Goal: Find specific page/section: Find specific page/section

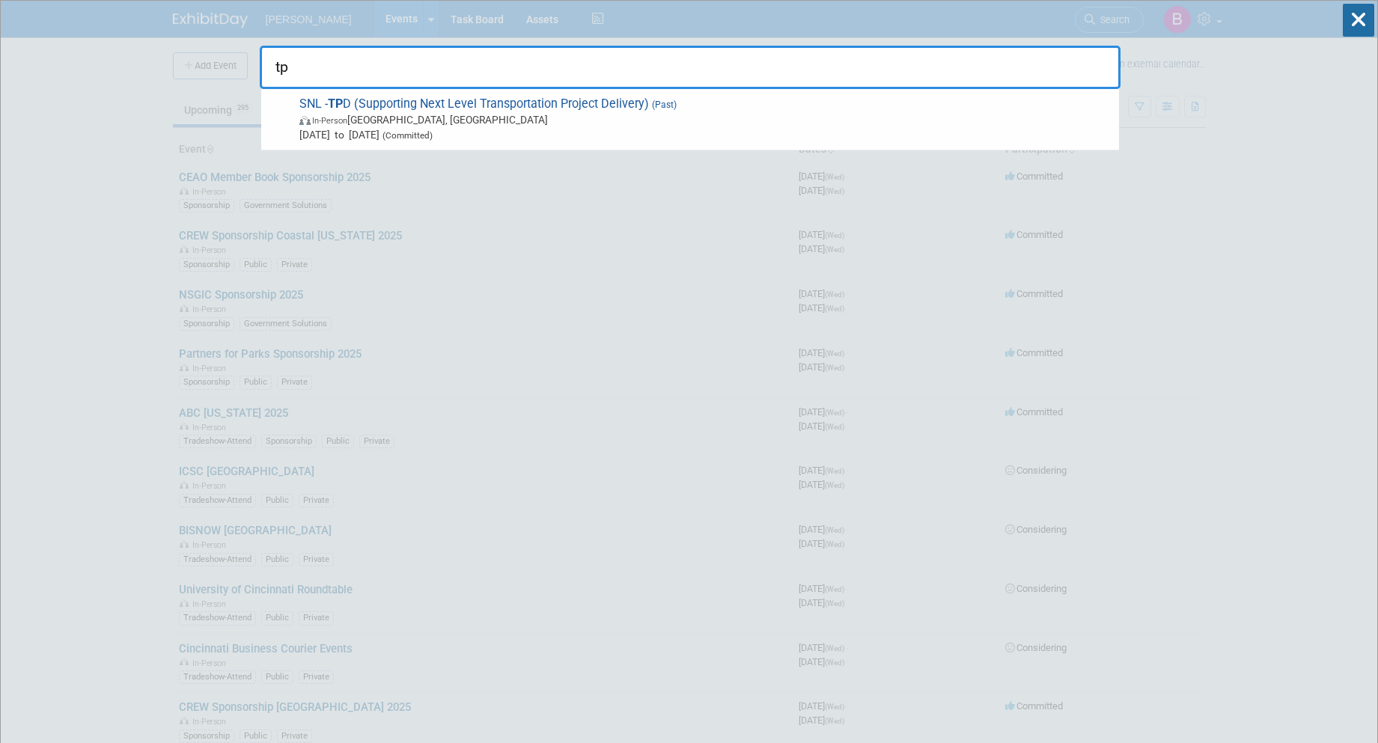
type input "t"
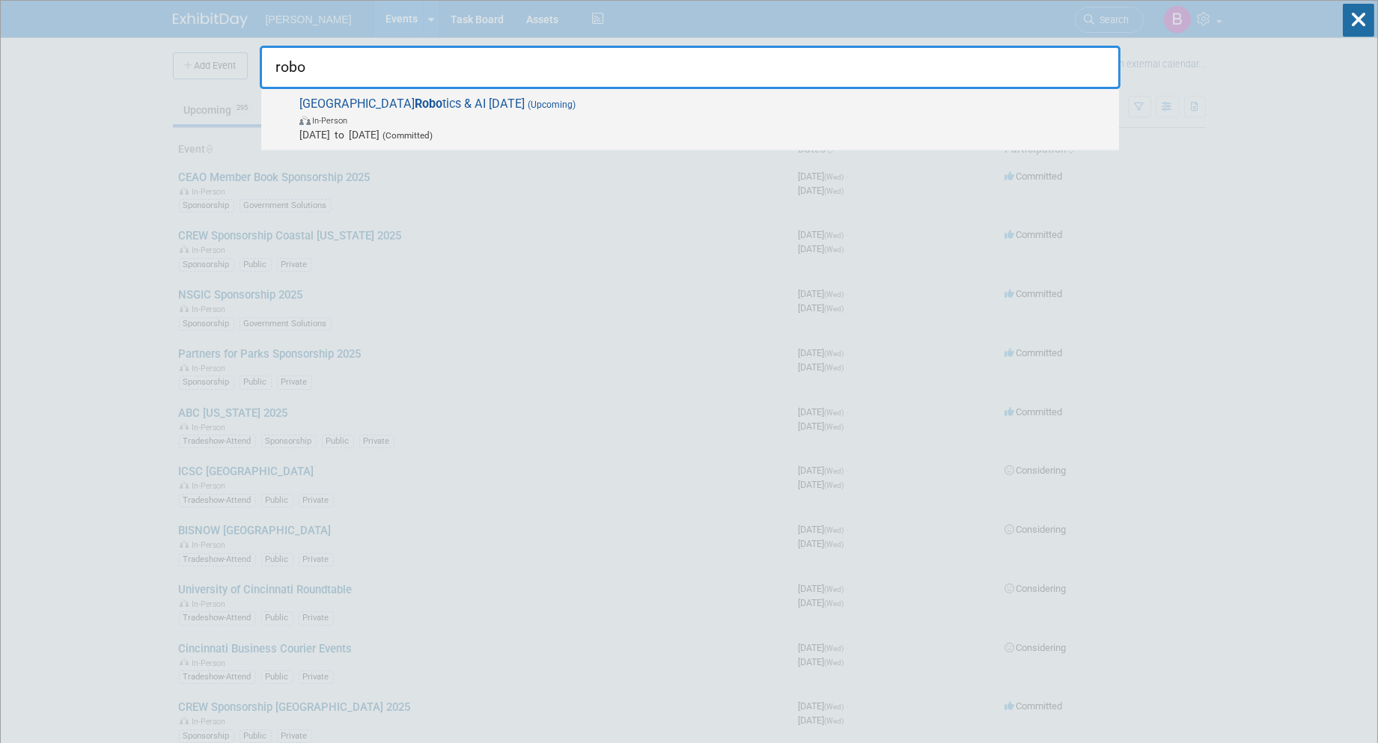
type input "robo"
click at [487, 120] on span "In-Person" at bounding box center [705, 119] width 812 height 15
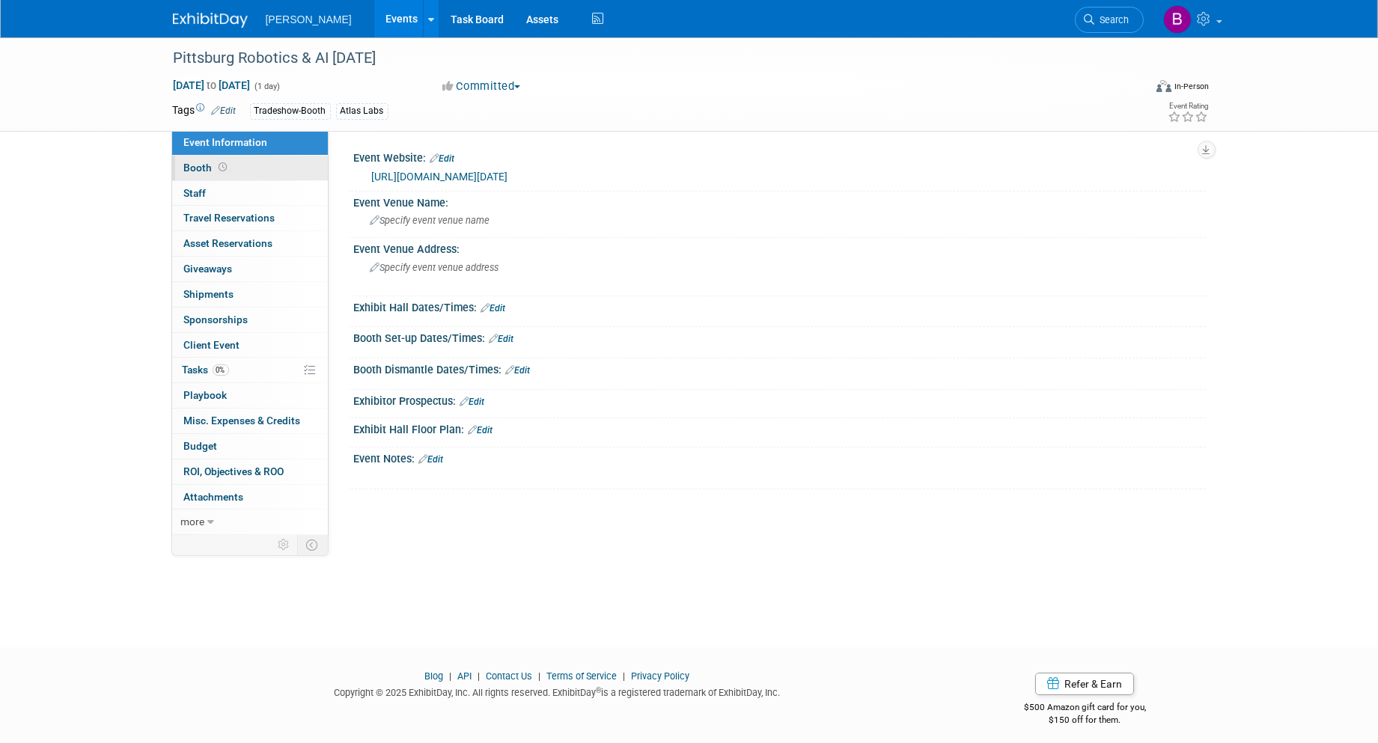
click at [216, 171] on span at bounding box center [223, 167] width 14 height 11
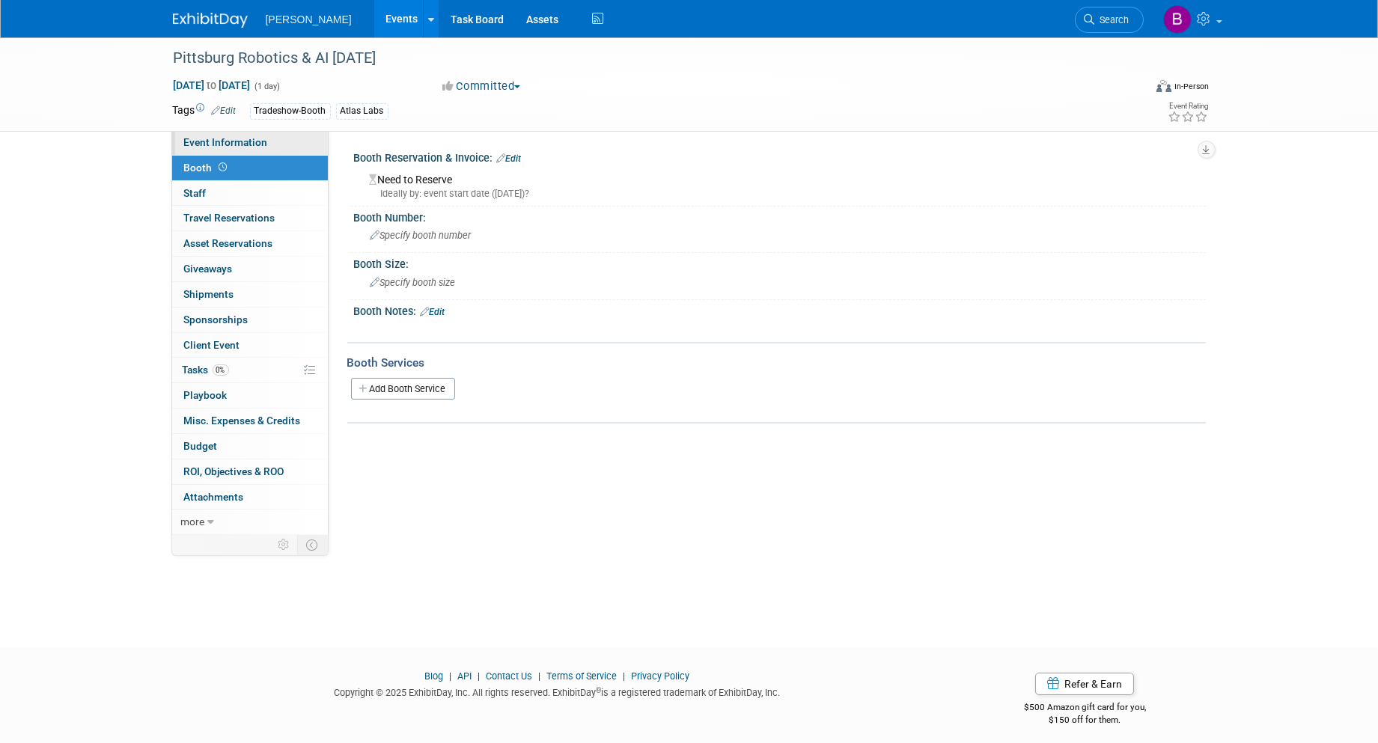
click at [284, 146] on link "Event Information" at bounding box center [250, 142] width 156 height 25
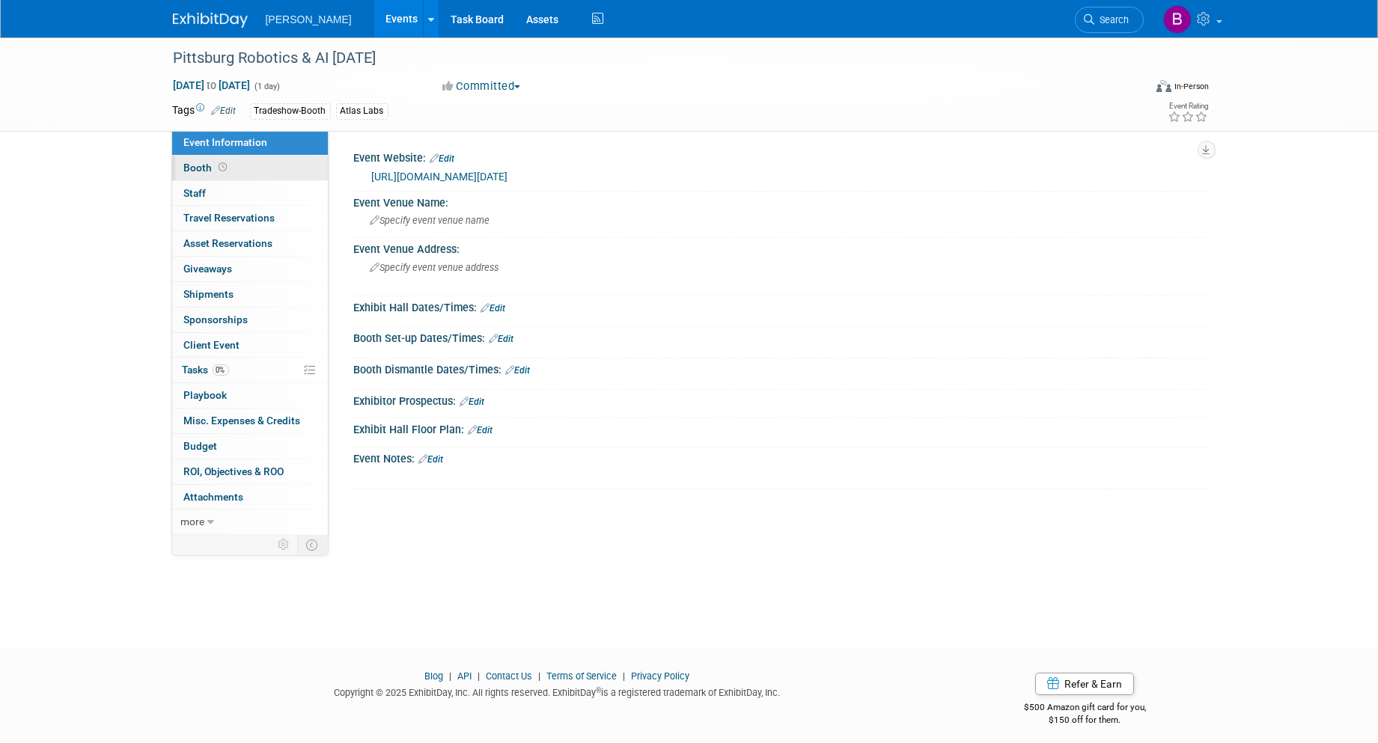
click at [208, 167] on span "Booth" at bounding box center [207, 168] width 46 height 12
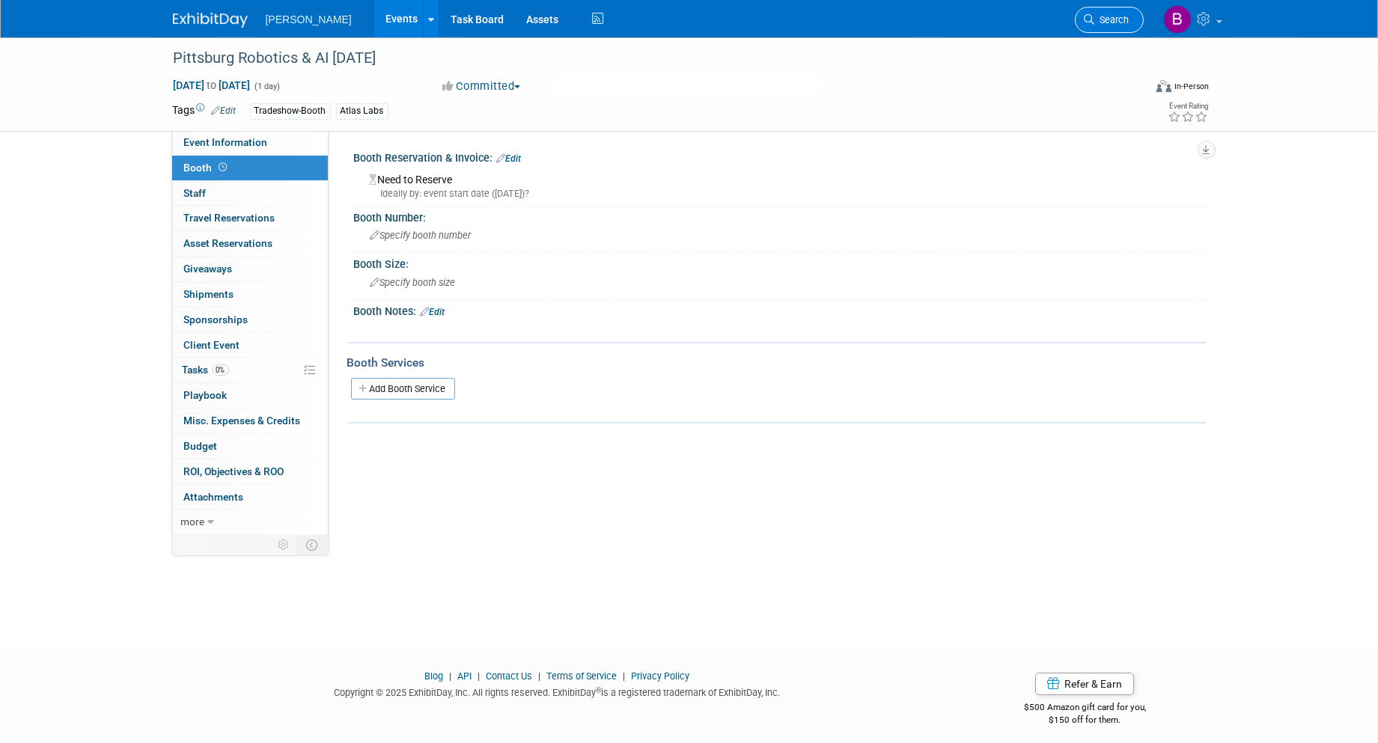
click at [1140, 21] on link "Search" at bounding box center [1109, 20] width 69 height 26
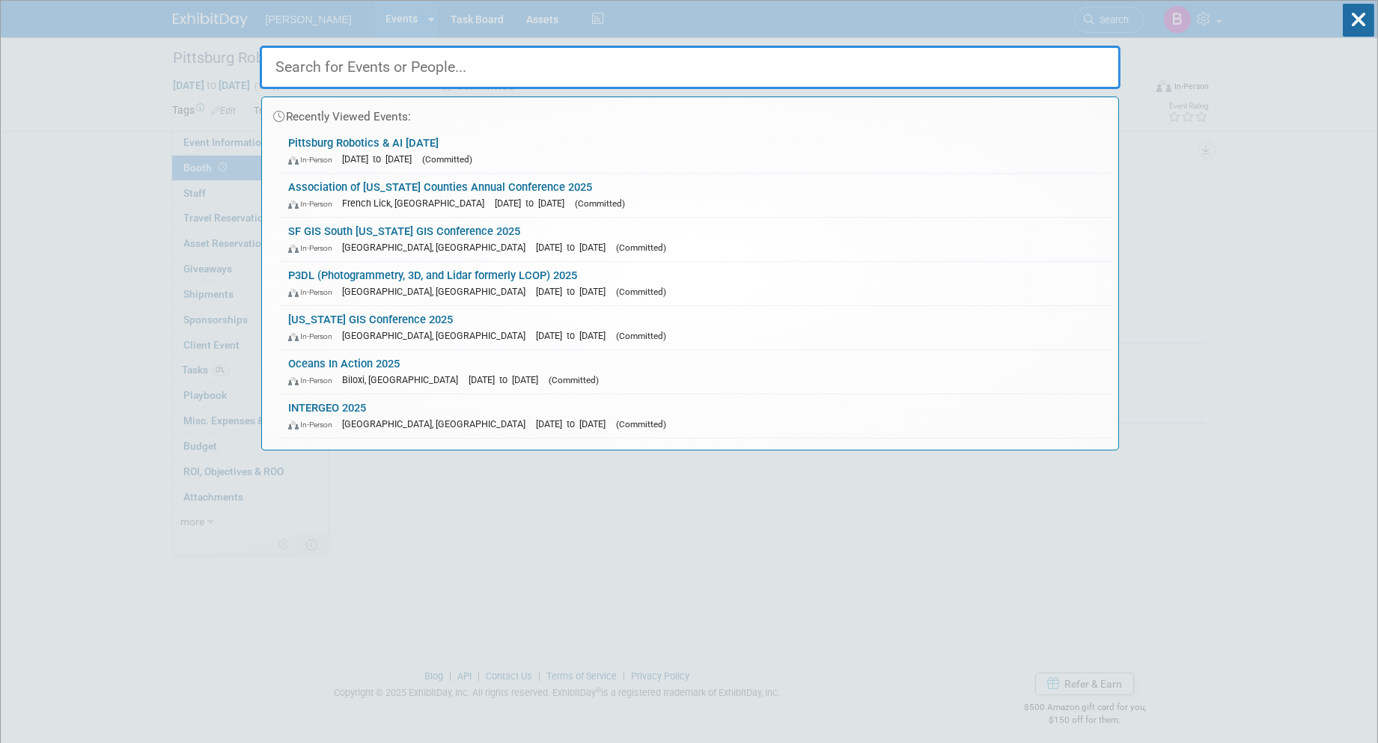
click at [1004, 79] on input "text" at bounding box center [690, 67] width 861 height 43
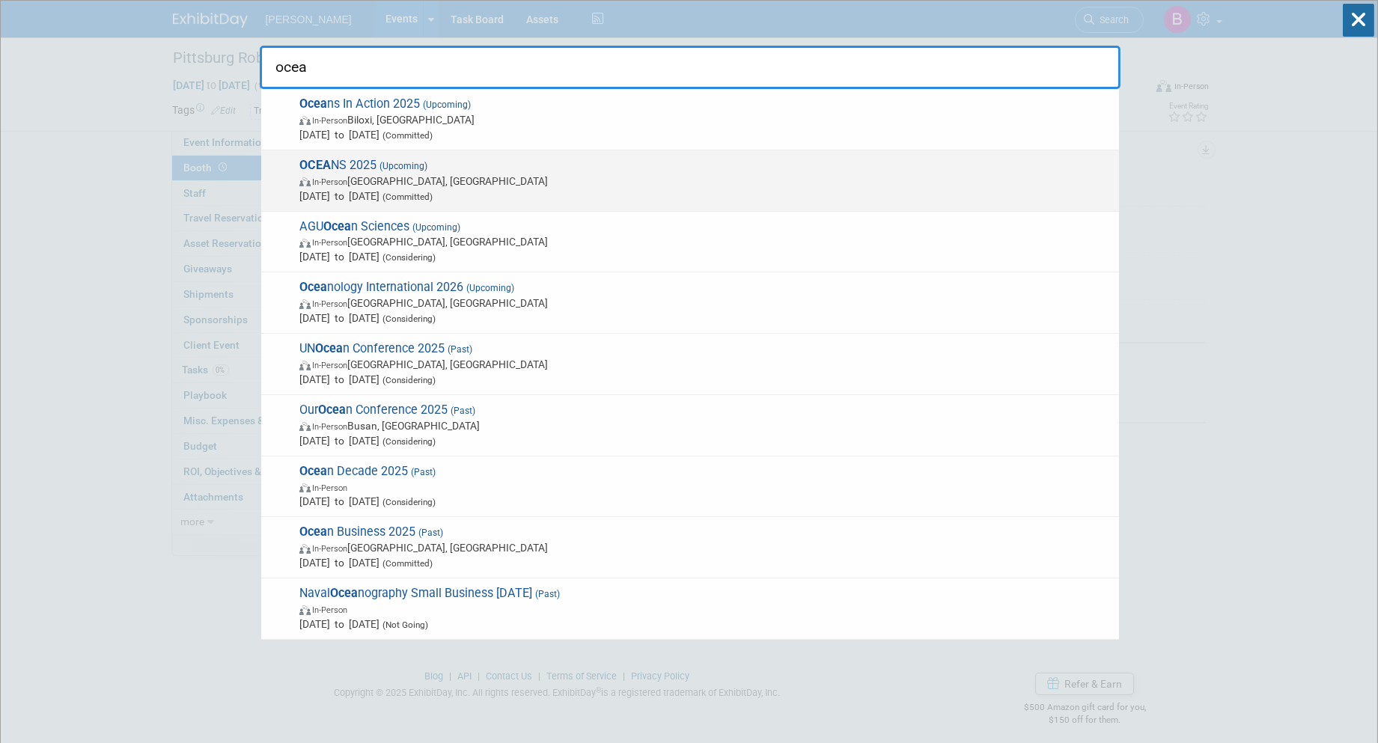
type input "ocea"
click at [468, 174] on span "In-Person Chicago, IL" at bounding box center [705, 181] width 812 height 15
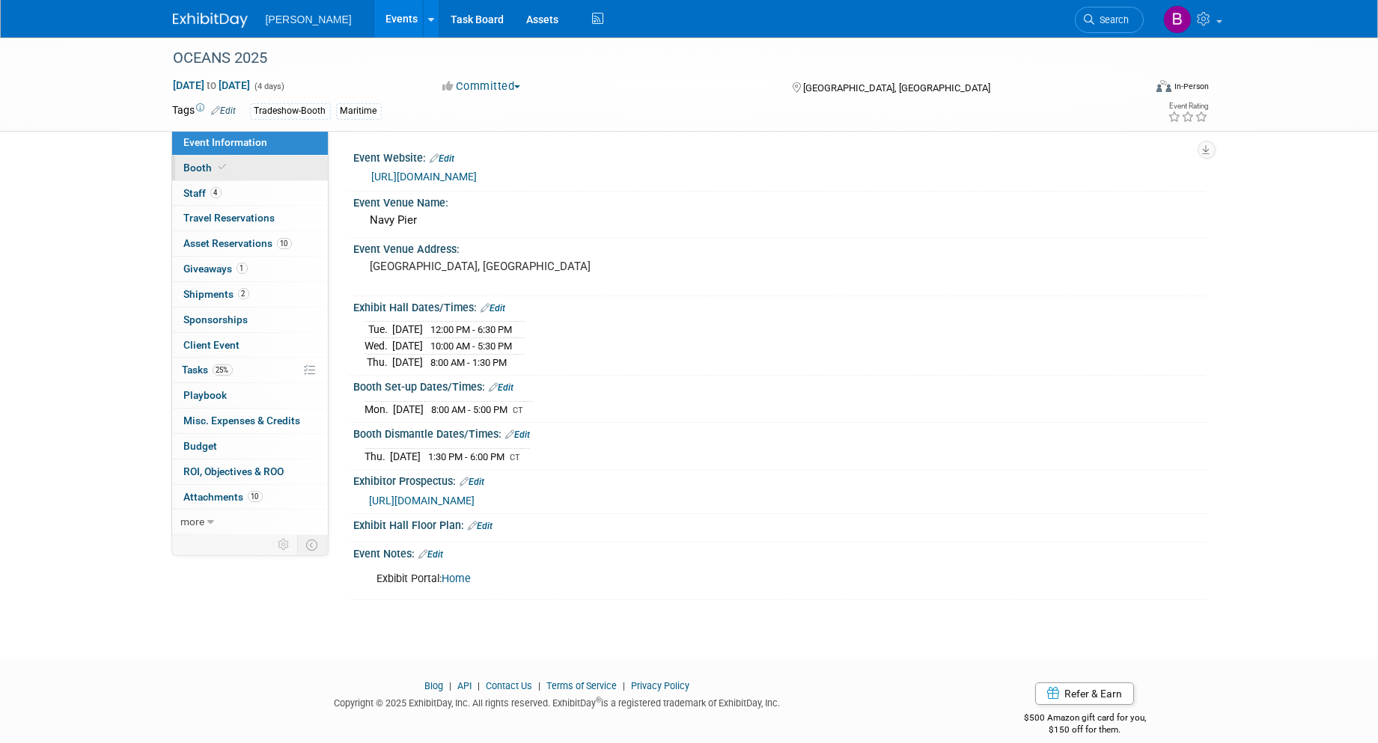
click at [239, 157] on link "Booth" at bounding box center [250, 168] width 156 height 25
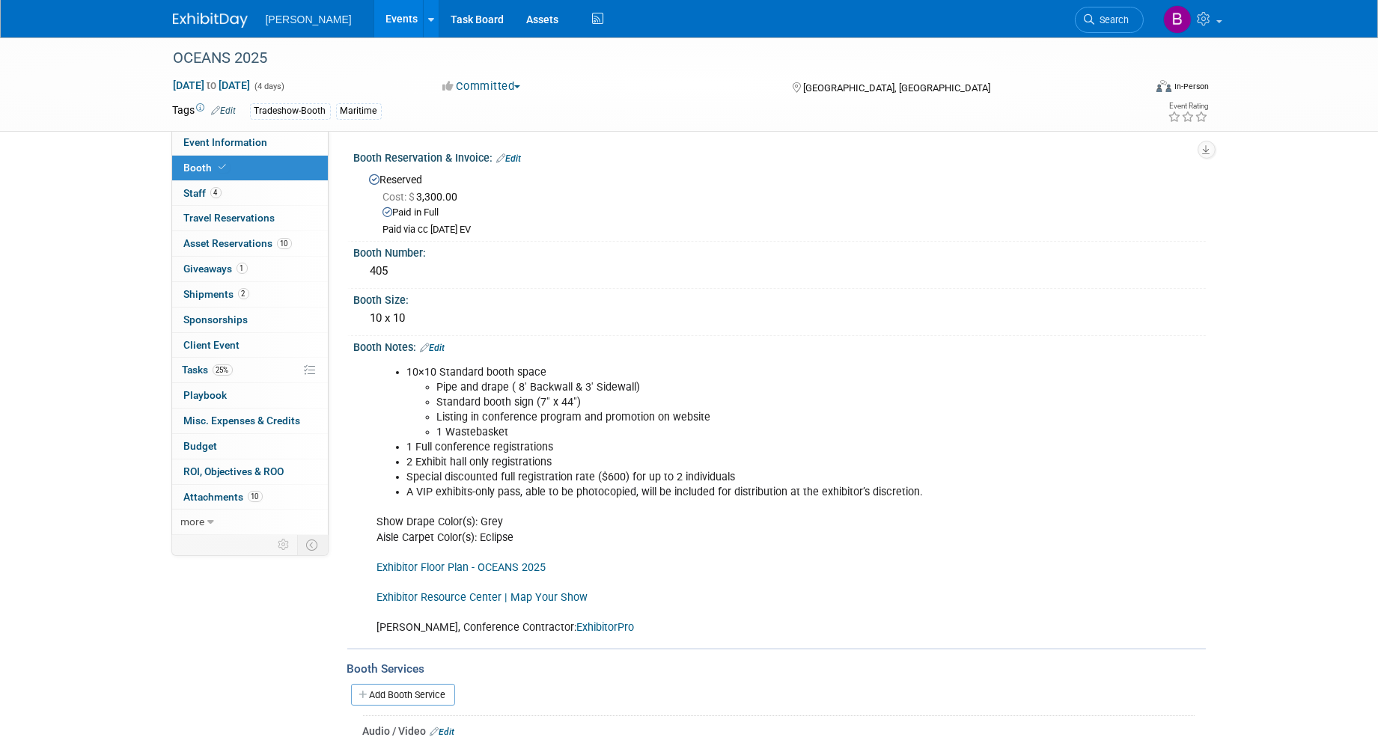
click at [506, 563] on link "Exhibitor Floor Plan - OCEANS 2025" at bounding box center [461, 567] width 169 height 13
click at [1116, 18] on span "Search" at bounding box center [1112, 19] width 34 height 11
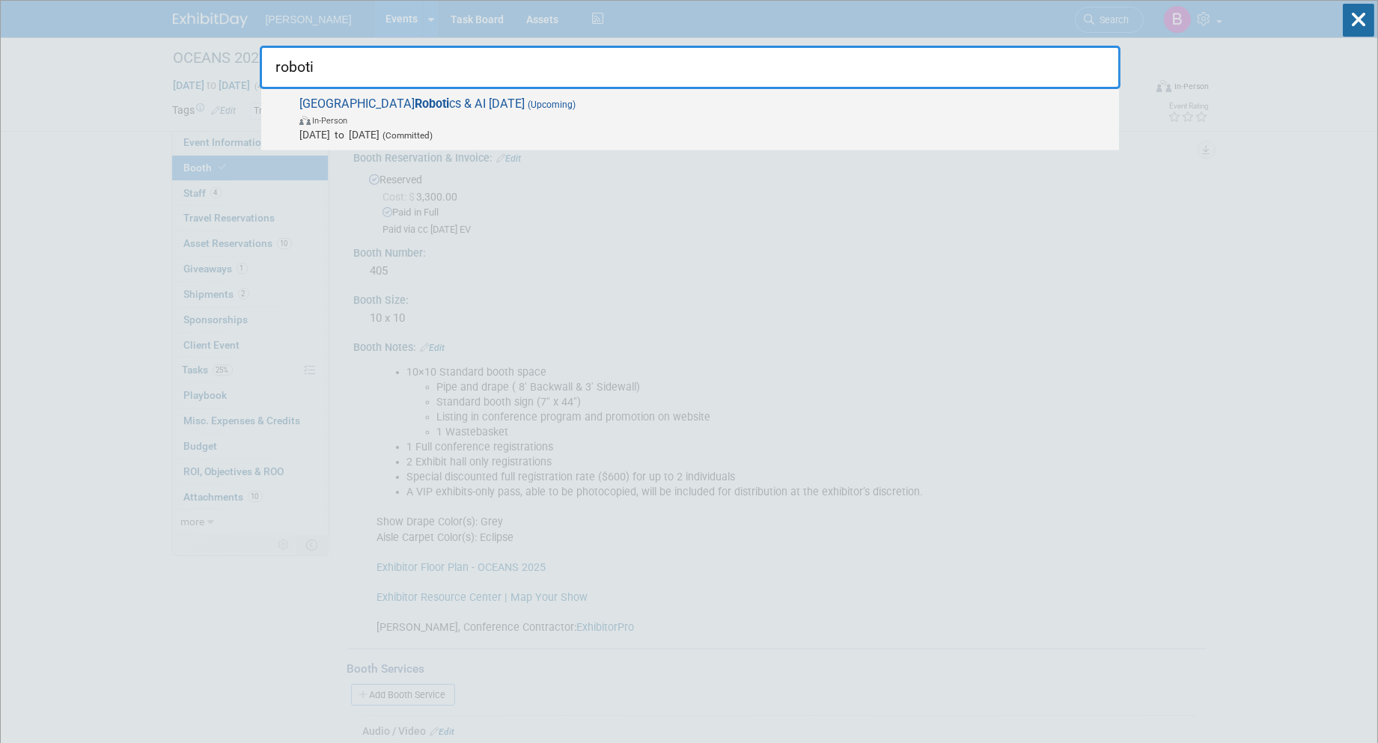
type input "roboti"
click at [714, 122] on span "In-Person" at bounding box center [705, 119] width 812 height 15
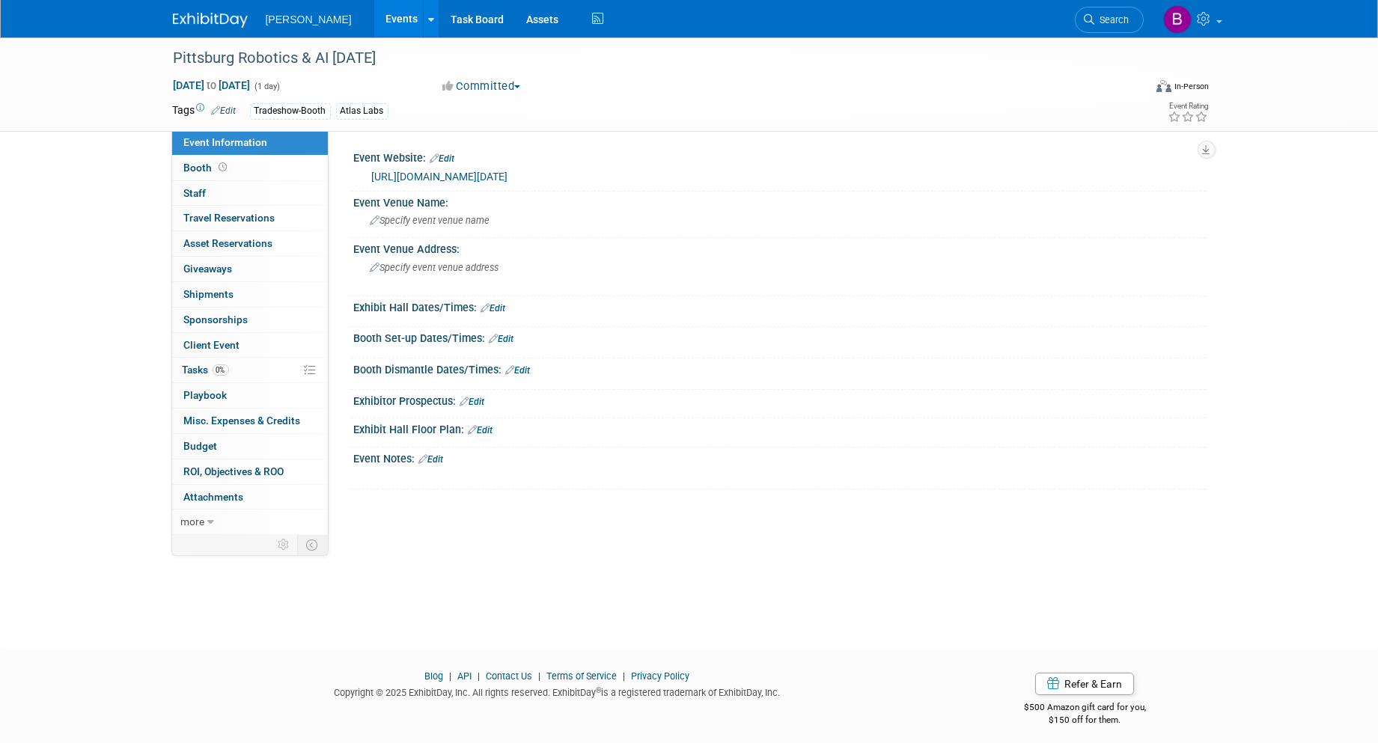
click at [1091, 7] on link "Search" at bounding box center [1109, 20] width 69 height 26
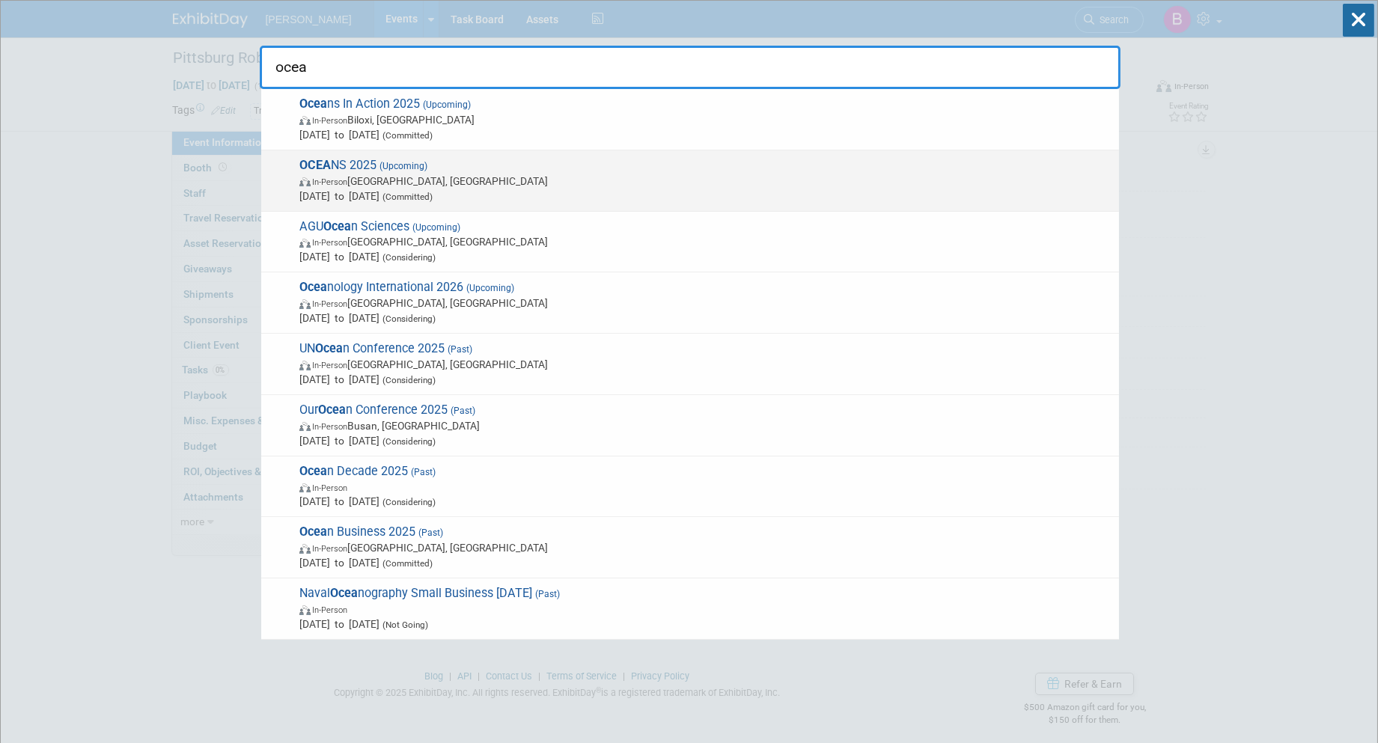
type input "ocea"
click at [739, 174] on span "In-Person Chicago, IL" at bounding box center [705, 181] width 812 height 15
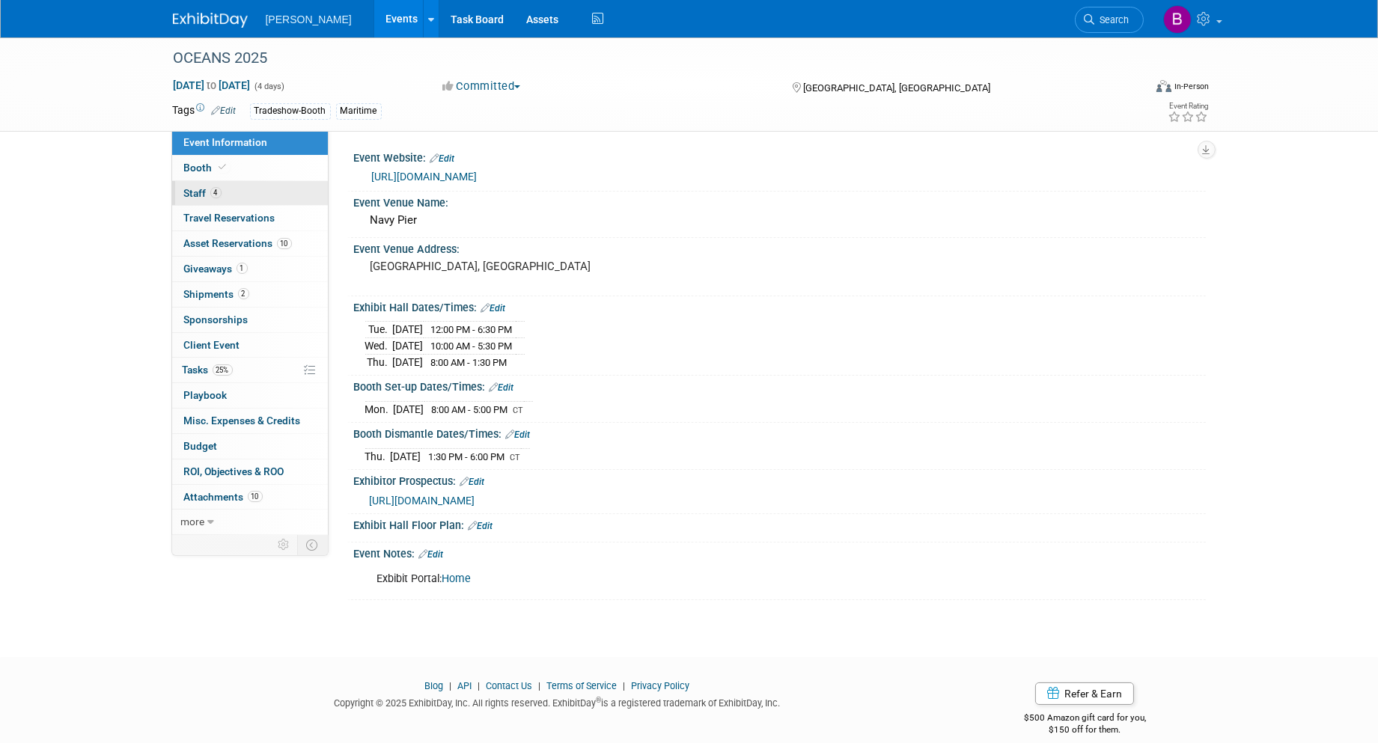
click at [242, 201] on link "4 Staff 4" at bounding box center [250, 193] width 156 height 25
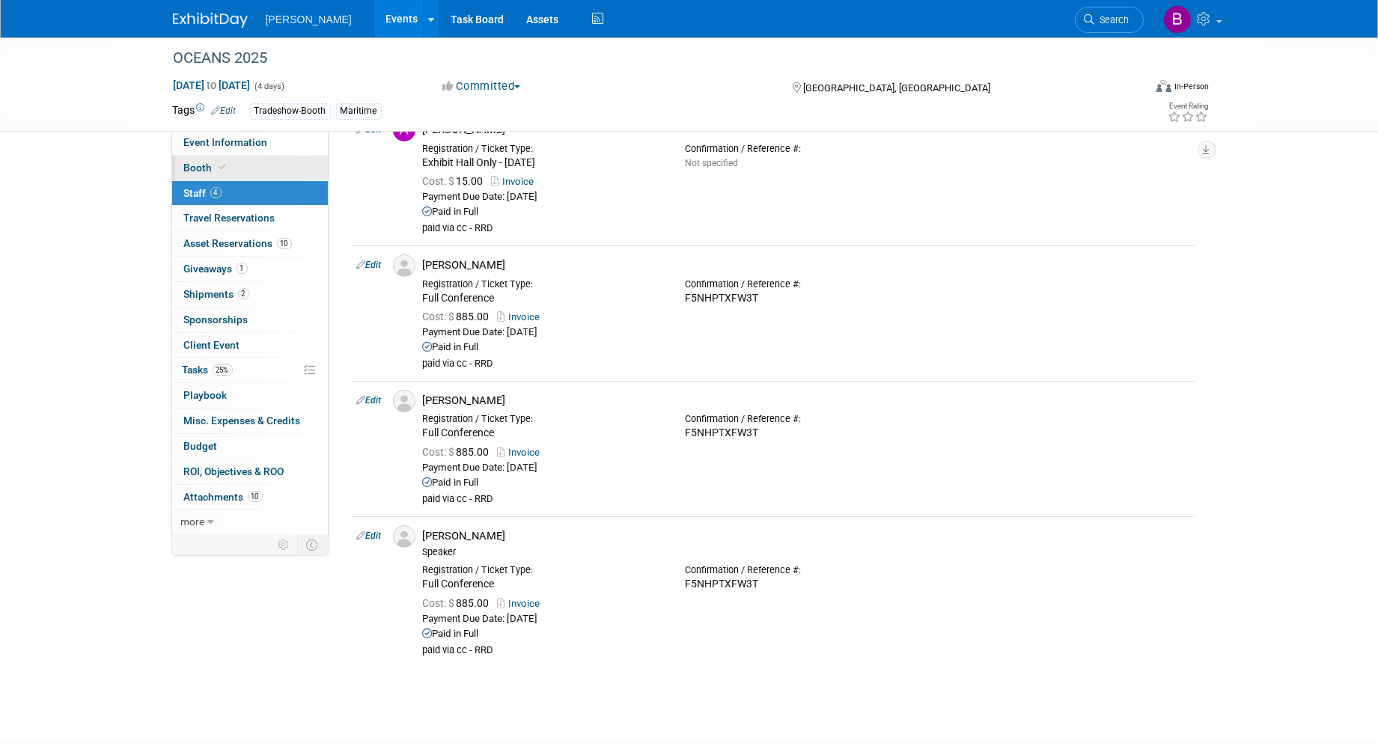
scroll to position [98, 0]
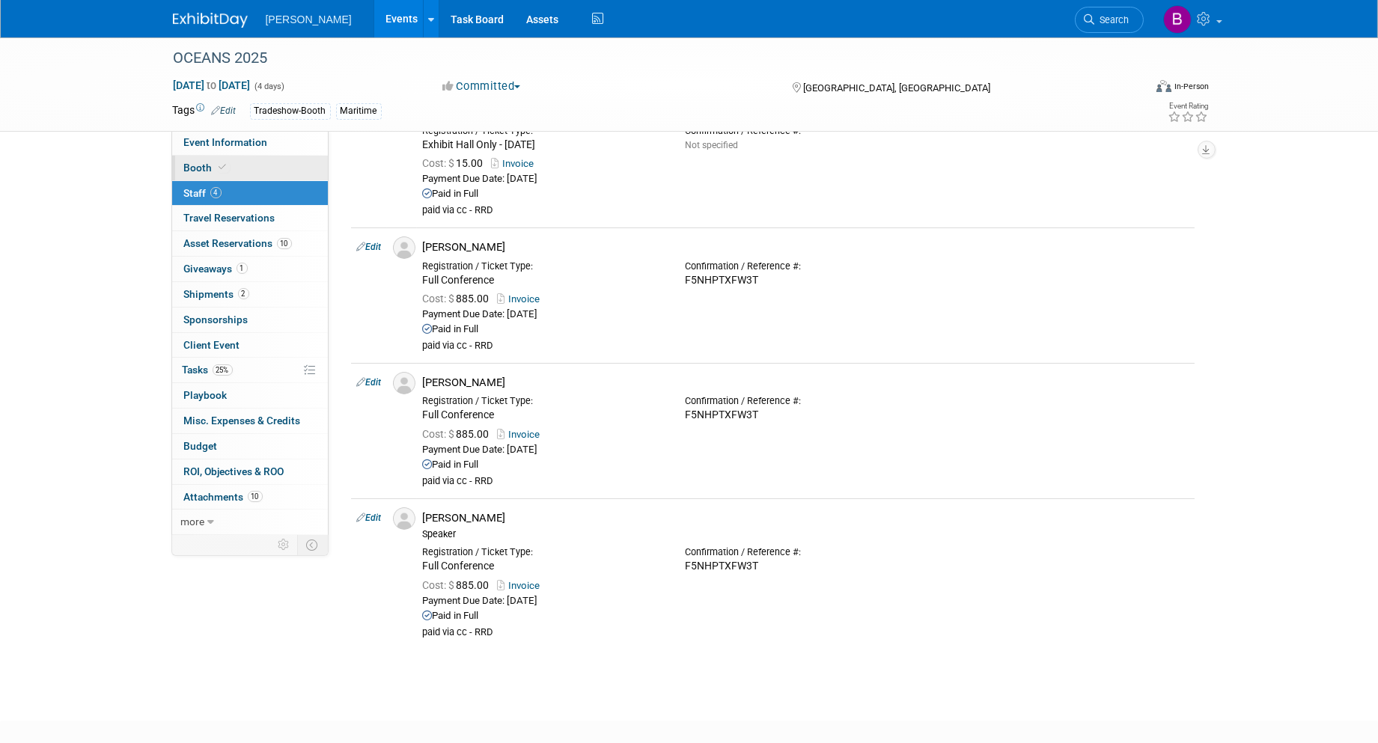
click at [217, 162] on span at bounding box center [222, 167] width 13 height 11
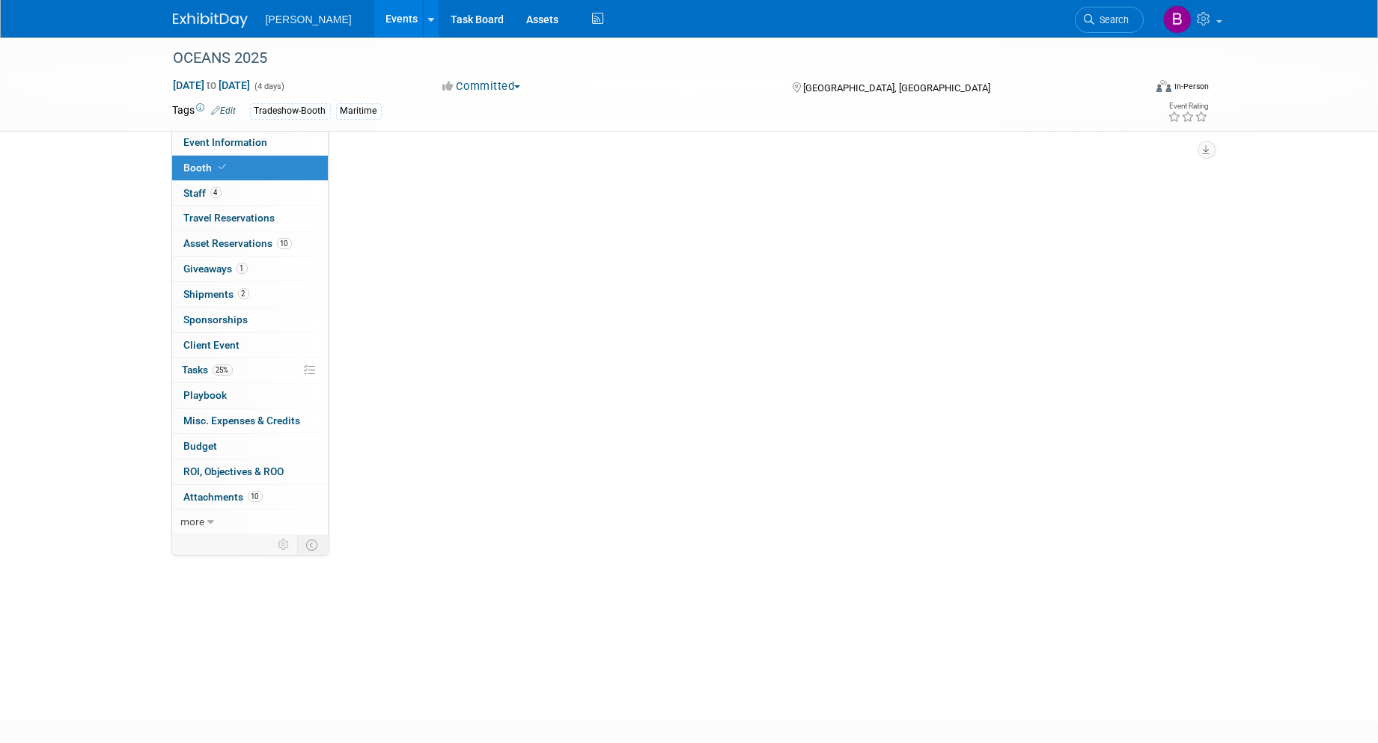
scroll to position [0, 0]
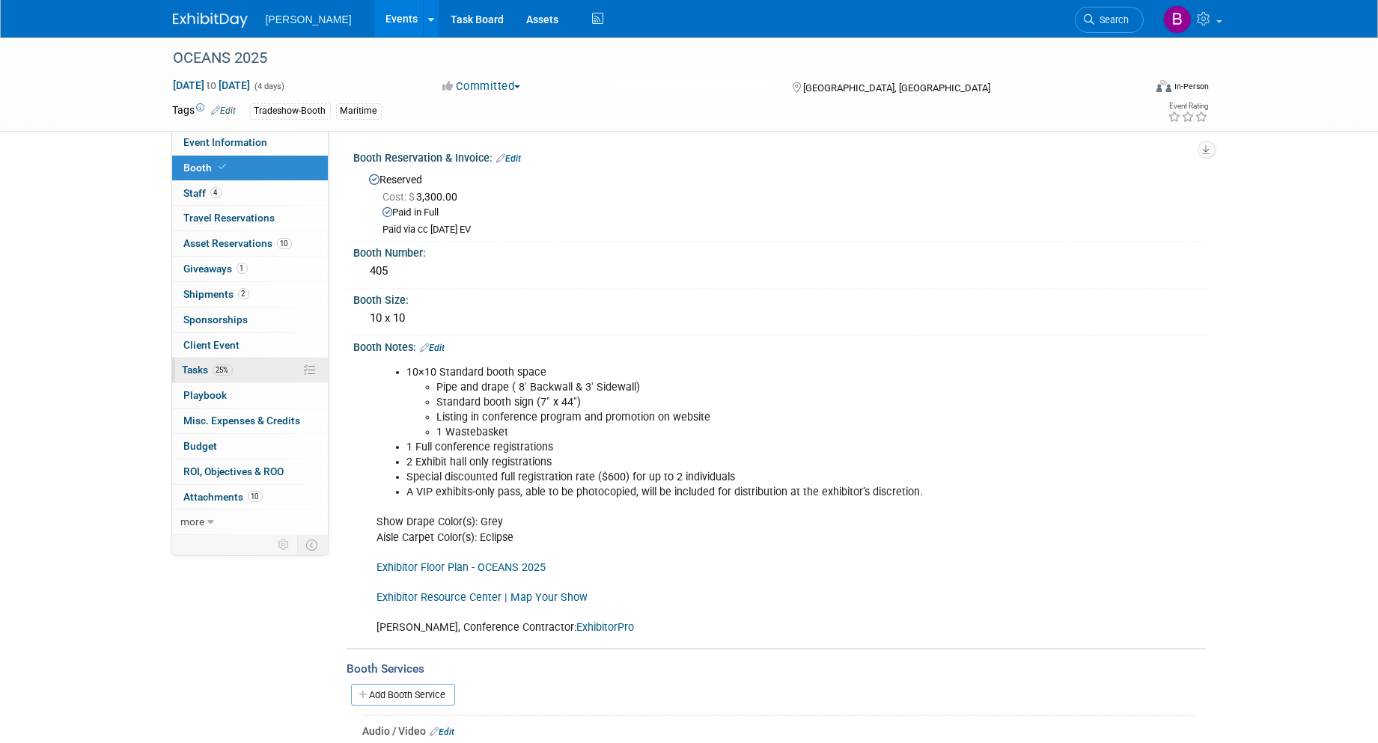
click at [230, 370] on span "25%" at bounding box center [223, 369] width 20 height 11
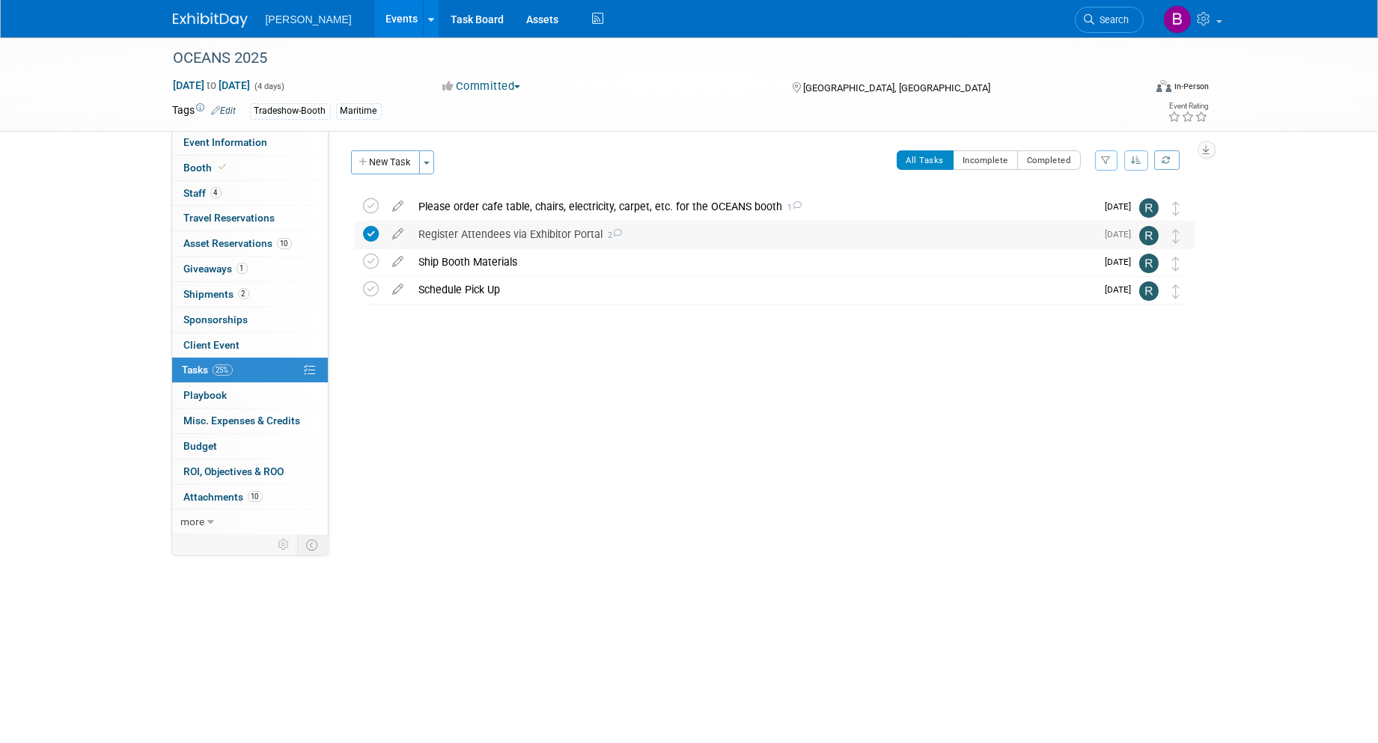
click at [495, 233] on div "Register Attendees via Exhibitor Portal 2" at bounding box center [754, 234] width 685 height 25
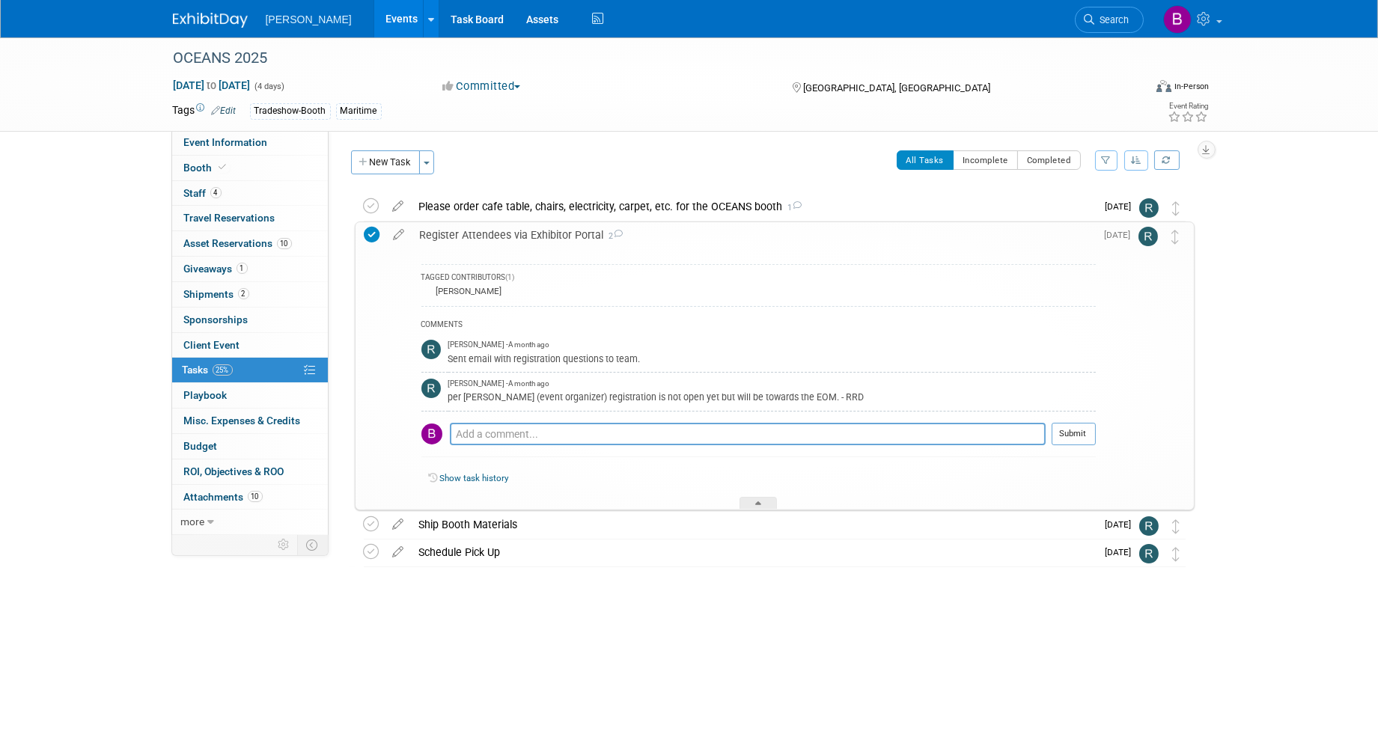
click at [1114, 32] on li "Search" at bounding box center [1109, 18] width 69 height 37
click at [1109, 18] on span "Search" at bounding box center [1112, 19] width 34 height 11
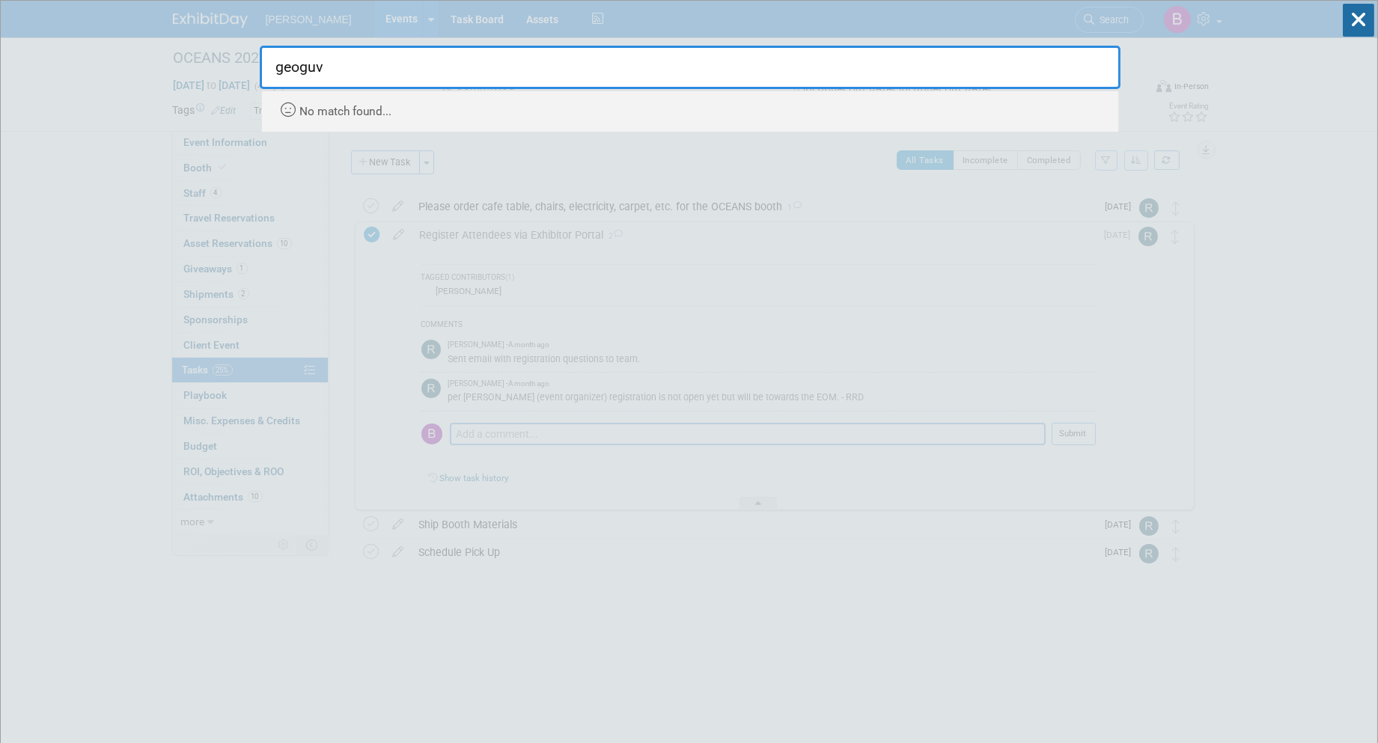
type input "geoguv"
click at [850, 20] on div "geoguv Recently Viewed Events: OCEANS 2025 In-Person Chicago, IL Sep 29, 2025 t…" at bounding box center [690, 67] width 861 height 132
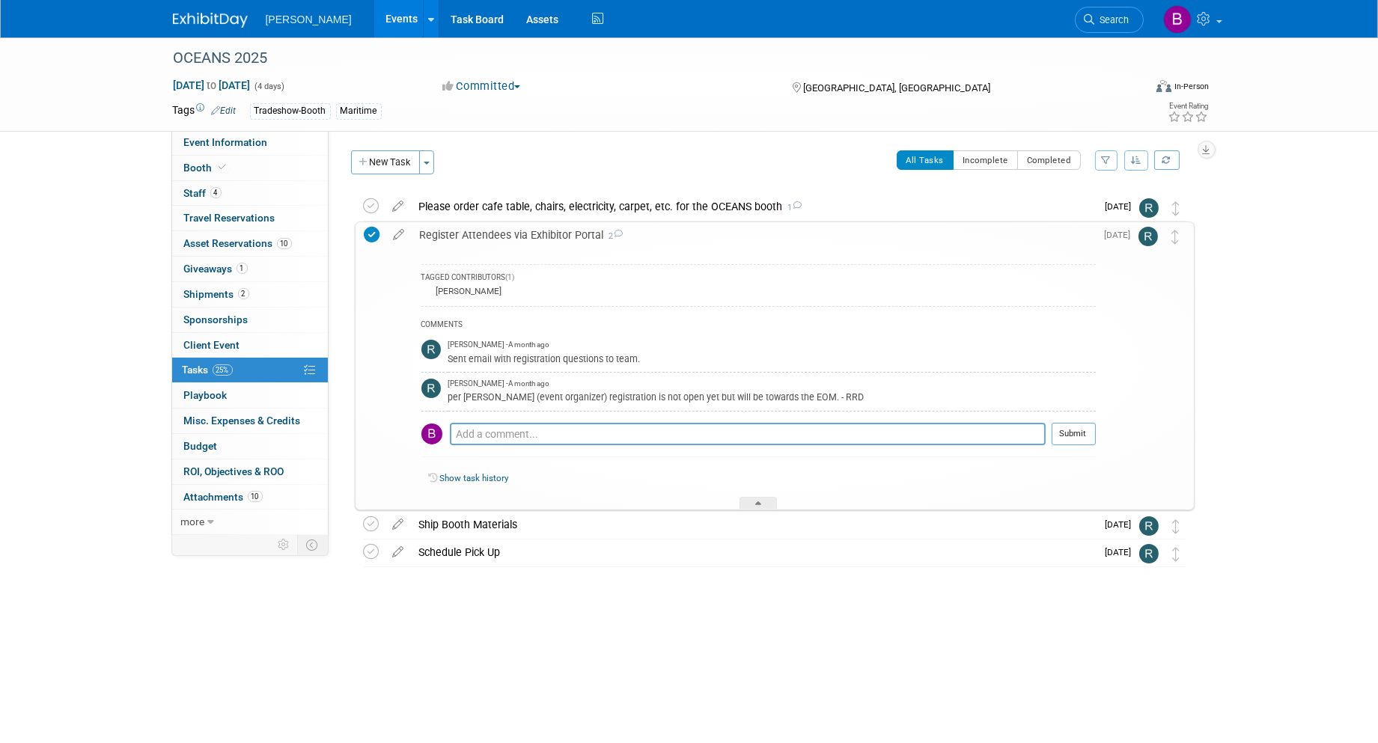
click at [374, 20] on link "Events" at bounding box center [401, 18] width 55 height 37
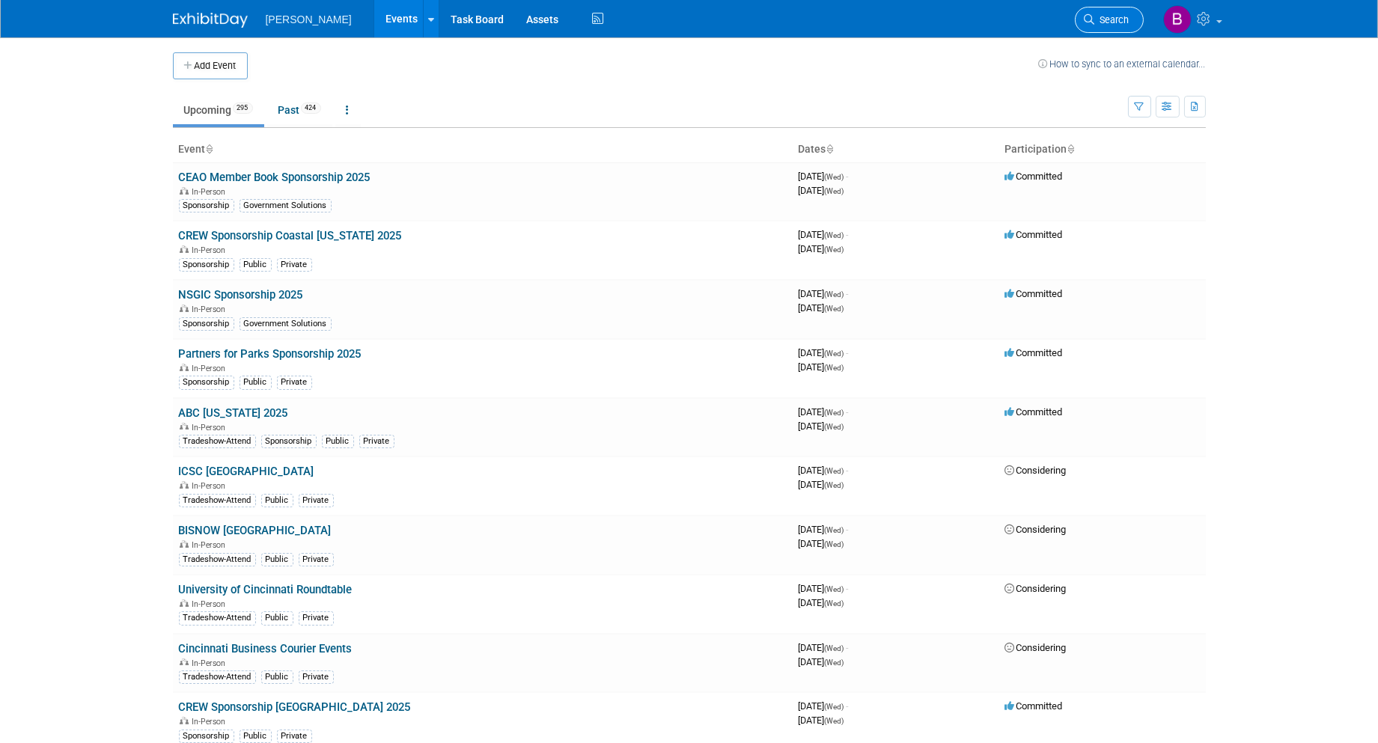
click at [1126, 27] on link "Search" at bounding box center [1109, 20] width 69 height 26
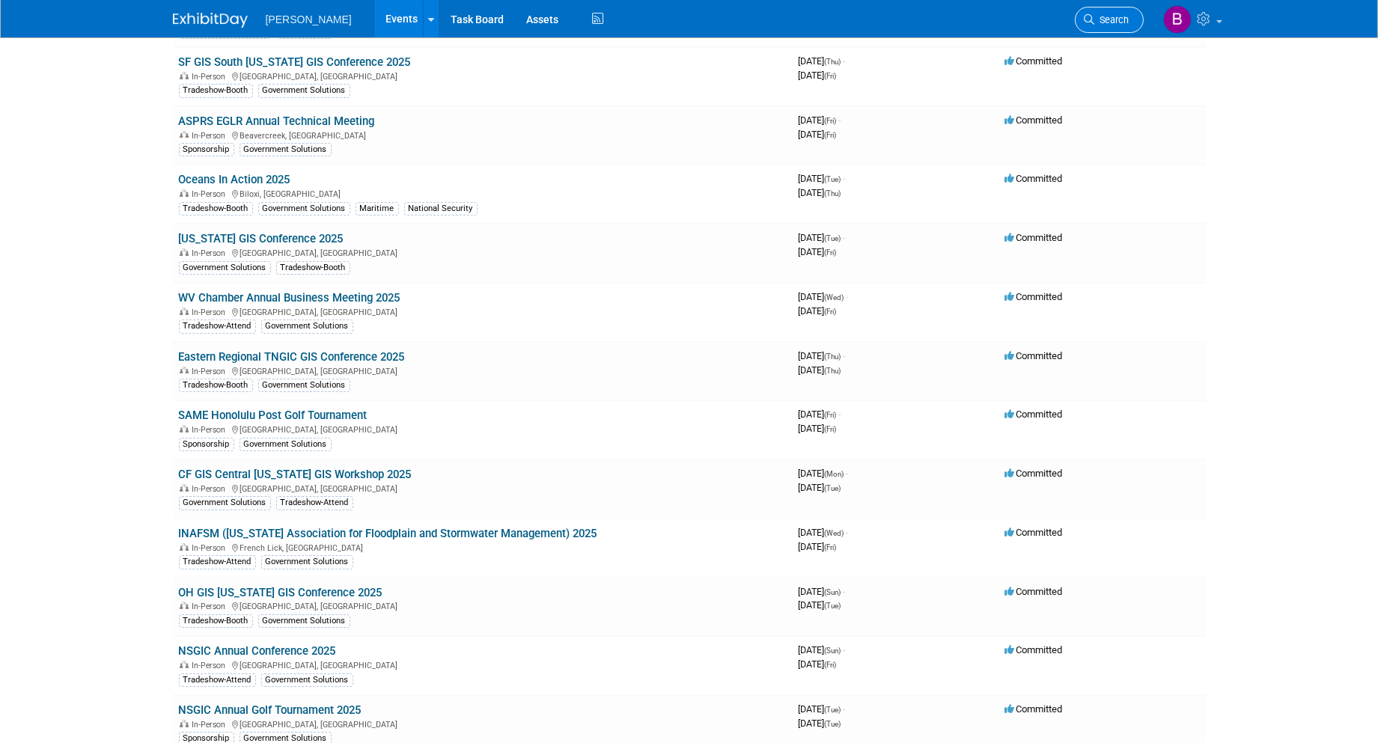
click at [1106, 12] on link "Search" at bounding box center [1109, 20] width 69 height 26
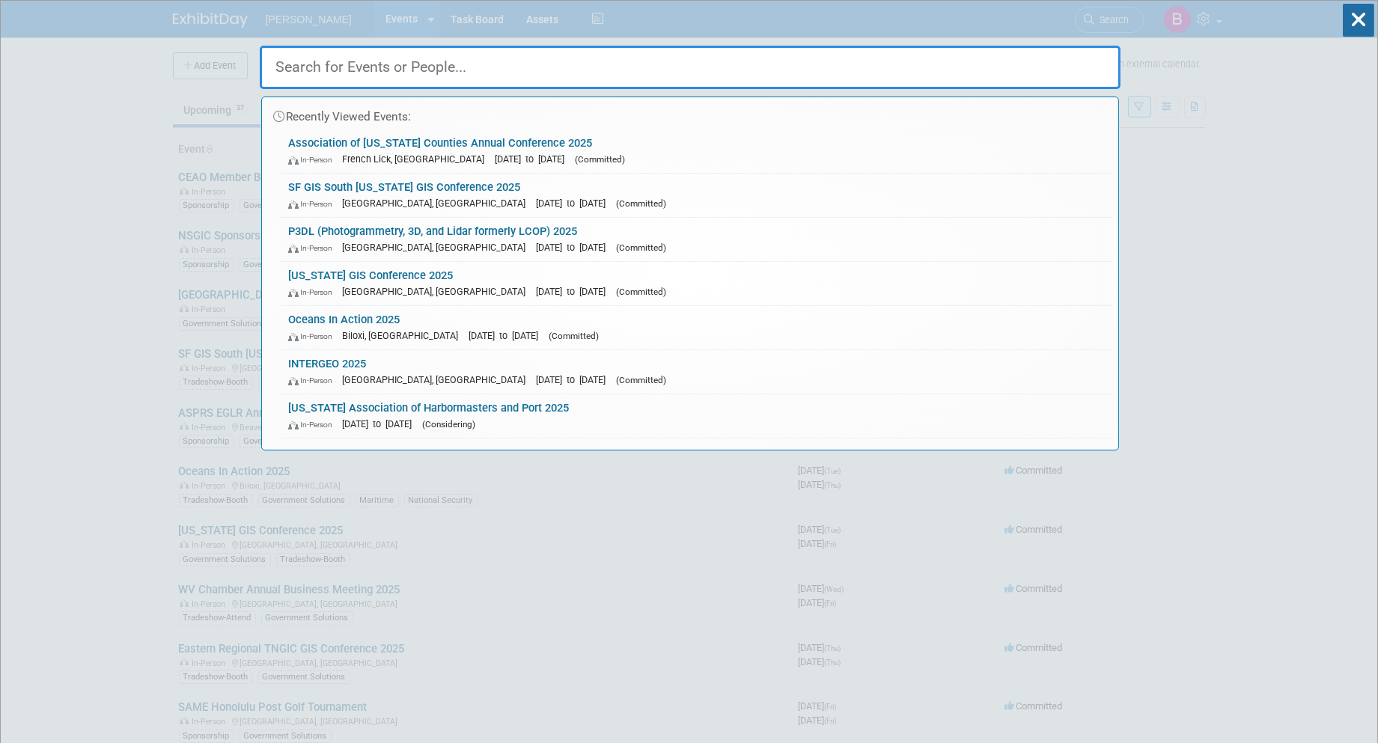
click at [616, 64] on input "text" at bounding box center [690, 67] width 861 height 43
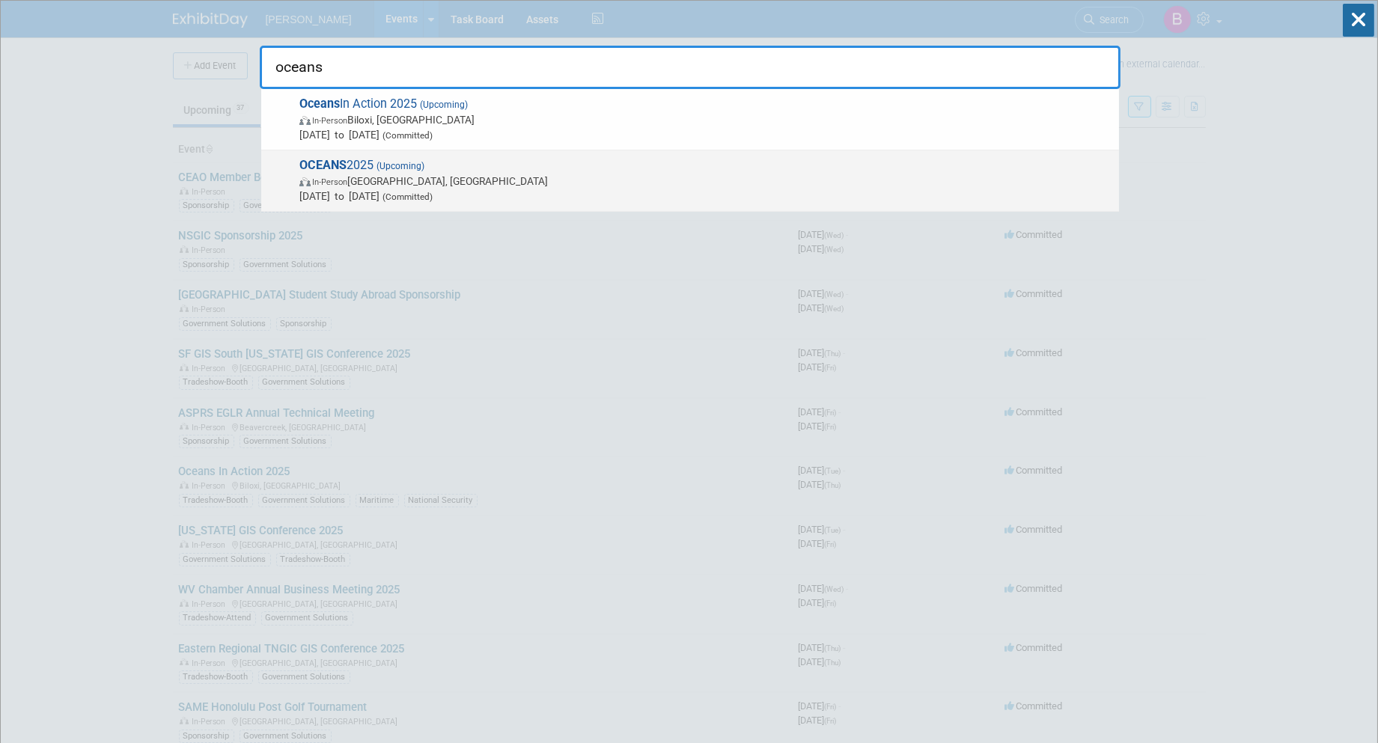
type input "oceans"
click at [399, 196] on span "Sep 29, 2025 to Oct 2, 2025 (Committed)" at bounding box center [705, 196] width 812 height 15
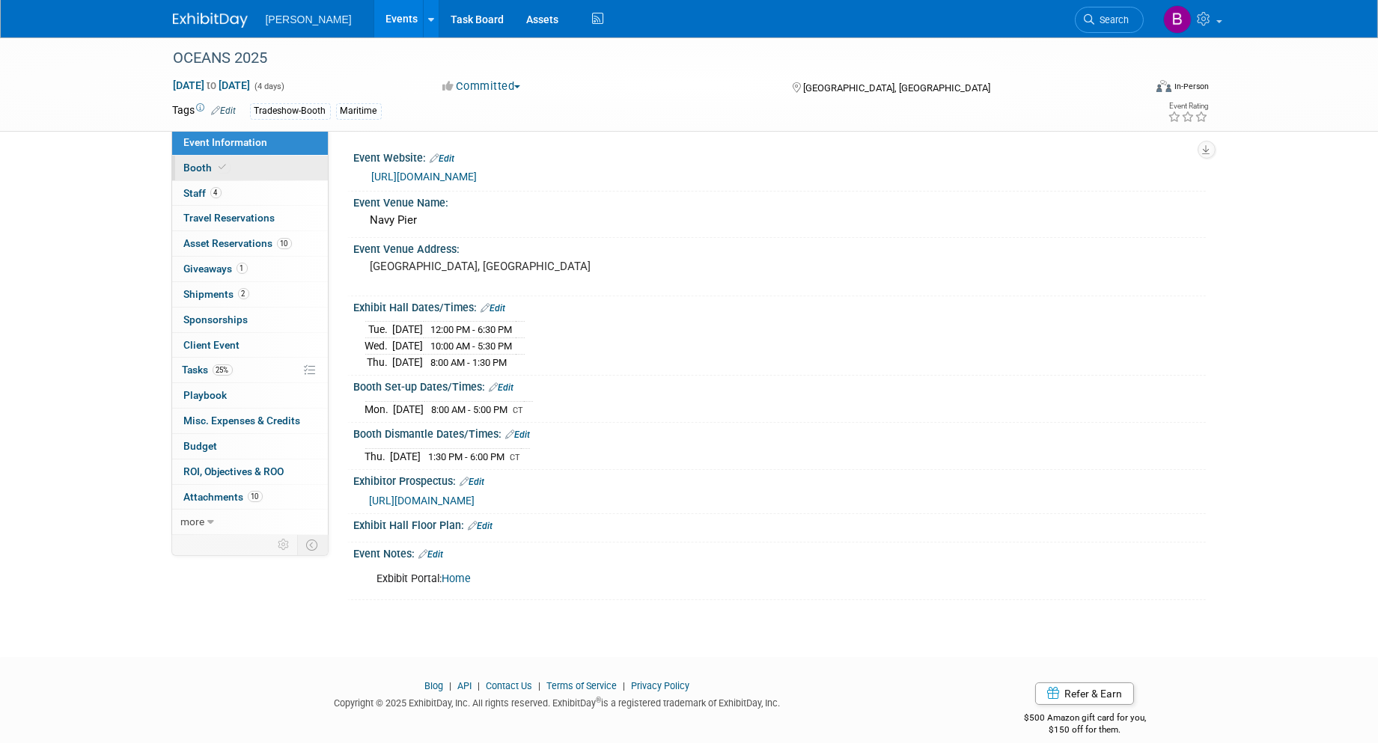
click at [233, 165] on link "Booth" at bounding box center [250, 168] width 156 height 25
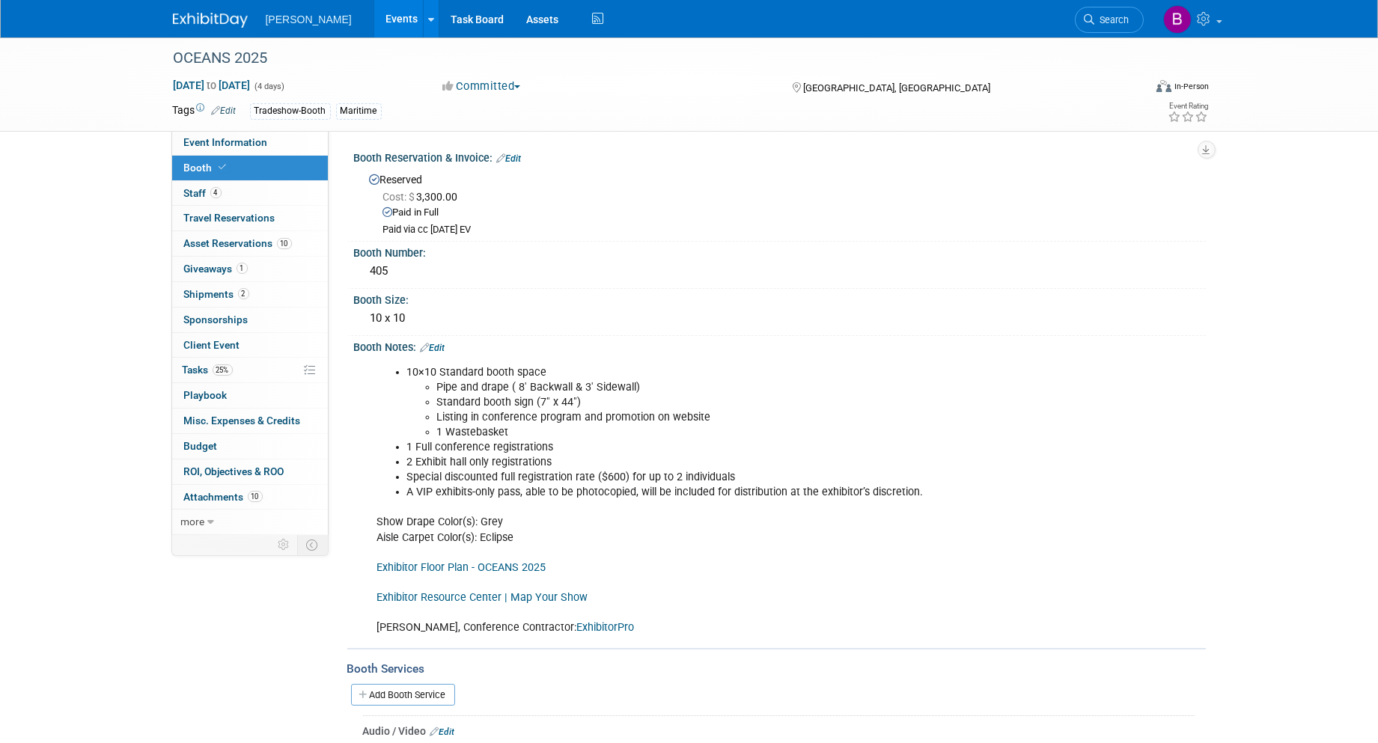
drag, startPoint x: 854, startPoint y: 486, endPoint x: 401, endPoint y: 372, distance: 467.0
click at [401, 372] on div "10×10 Standard booth space Pipe and drape ( 8' Backwall & 3' Sidewall) Standard…" at bounding box center [704, 500] width 674 height 285
copy li
click at [552, 547] on div "10×10 Standard booth space Pipe and drape ( 8' Backwall & 3' Sidewall) Standard…" at bounding box center [704, 500] width 674 height 285
click at [235, 187] on link "4 Staff 4" at bounding box center [250, 193] width 156 height 25
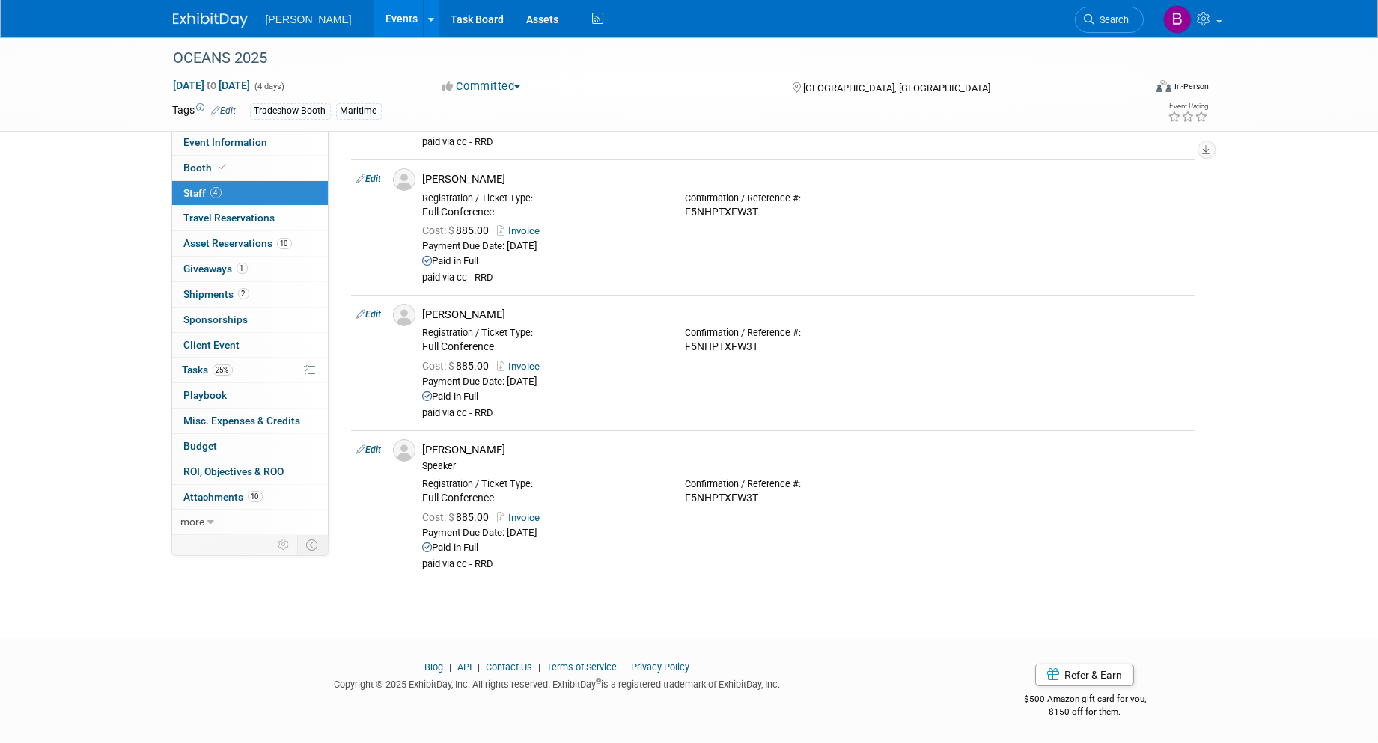
scroll to position [165, 0]
